Goal: Use online tool/utility: Utilize a website feature to perform a specific function

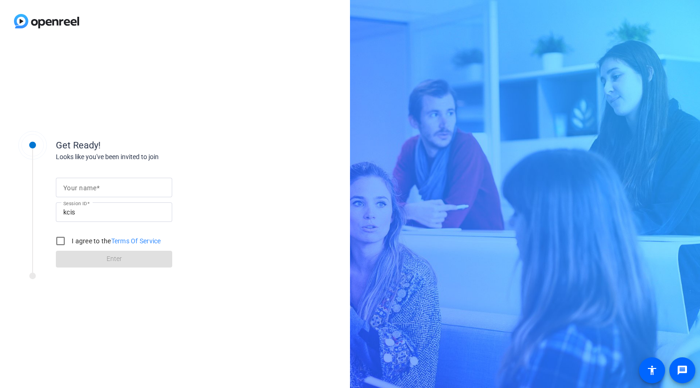
click at [102, 180] on div at bounding box center [113, 188] width 101 height 20
type input "[PERSON_NAME]"
click at [63, 242] on input "I agree to the Terms Of Service" at bounding box center [60, 241] width 19 height 19
checkbox input "true"
click at [96, 256] on span at bounding box center [114, 259] width 116 height 22
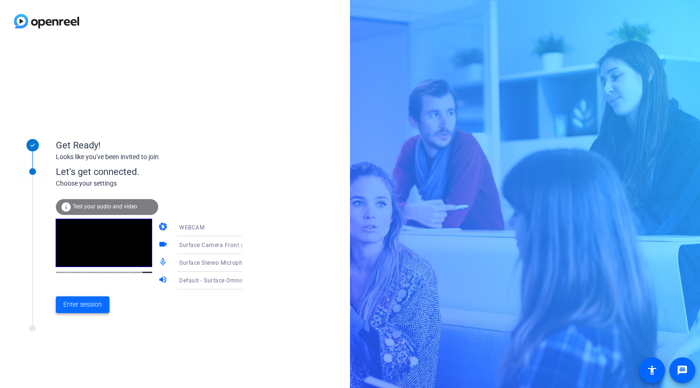
click at [87, 306] on span "Enter session" at bounding box center [82, 305] width 39 height 10
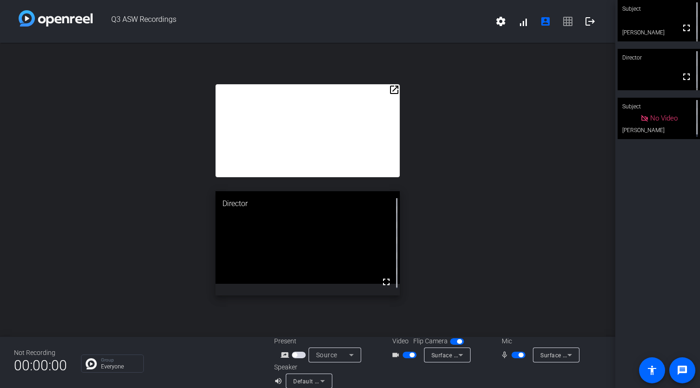
click at [393, 89] on mat-icon "open_in_new" at bounding box center [394, 89] width 11 height 11
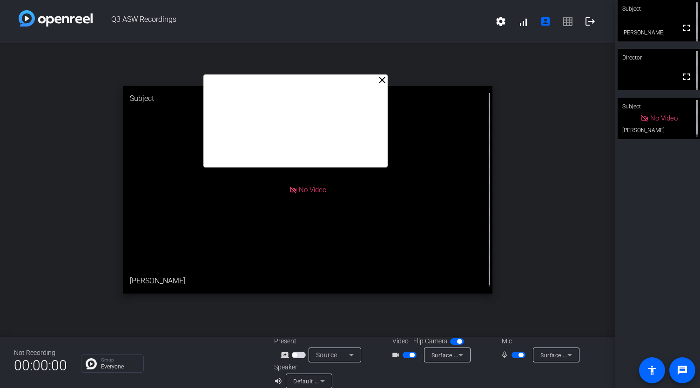
drag, startPoint x: 325, startPoint y: 78, endPoint x: 304, endPoint y: 102, distance: 32.3
click at [304, 102] on div "[PERSON_NAME]: Thanks [PERSON_NAME], I’m excited to share how our team recently…" at bounding box center [295, 120] width 185 height 93
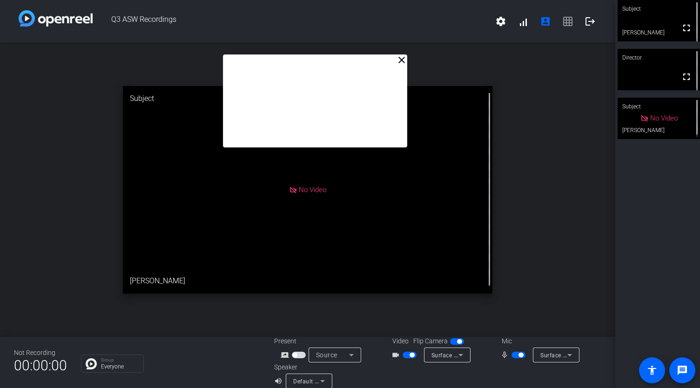
drag, startPoint x: 372, startPoint y: 163, endPoint x: 403, endPoint y: 145, distance: 36.1
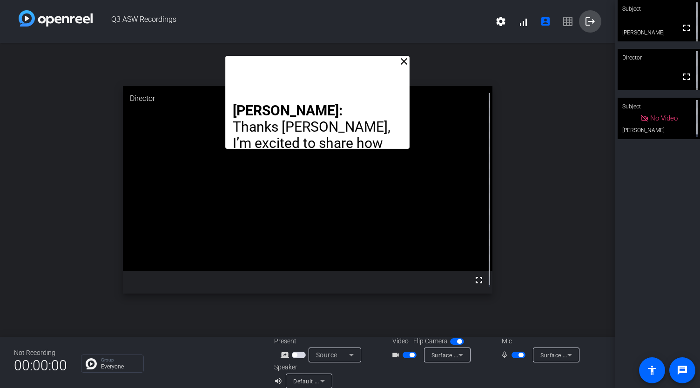
click at [587, 23] on mat-icon "logout" at bounding box center [589, 21] width 11 height 11
